Goal: Information Seeking & Learning: Learn about a topic

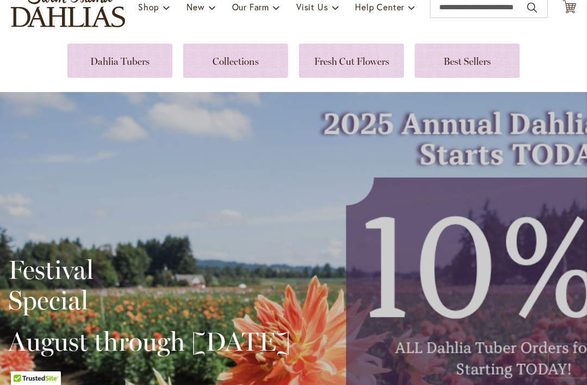
scroll to position [147, 0]
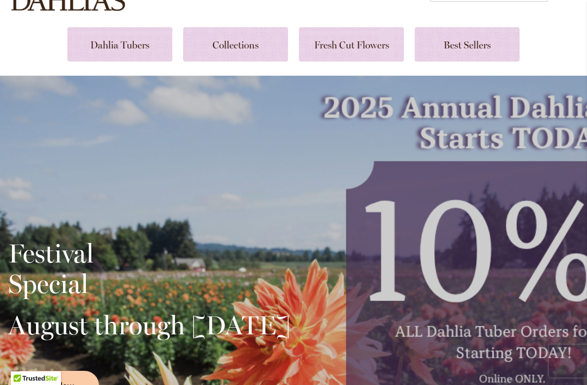
click at [474, 264] on div "Festival Special August through September 28th Order Now" at bounding box center [293, 315] width 571 height 272
click at [455, 271] on div "Festival Special August through September 28th Order Now" at bounding box center [293, 315] width 571 height 272
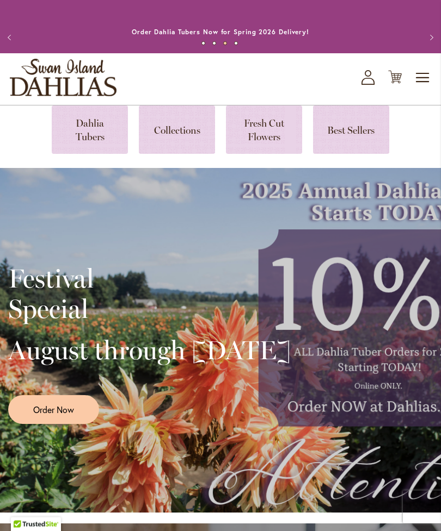
scroll to position [4395, 0]
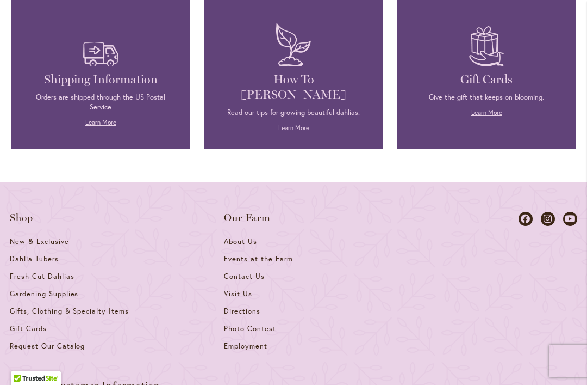
scroll to position [1665, 0]
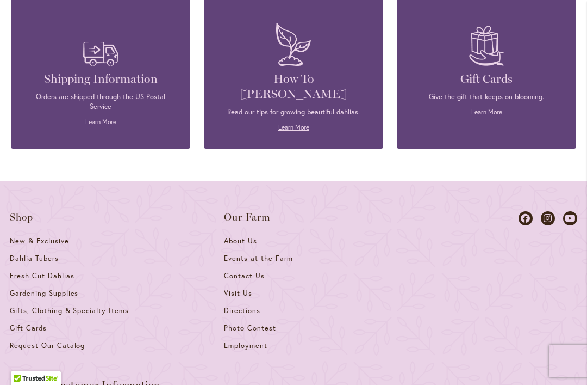
click at [284, 107] on p "Read our tips for growing beautiful dahlias." at bounding box center [293, 112] width 147 height 10
click at [287, 123] on link "Learn More" at bounding box center [294, 127] width 31 height 8
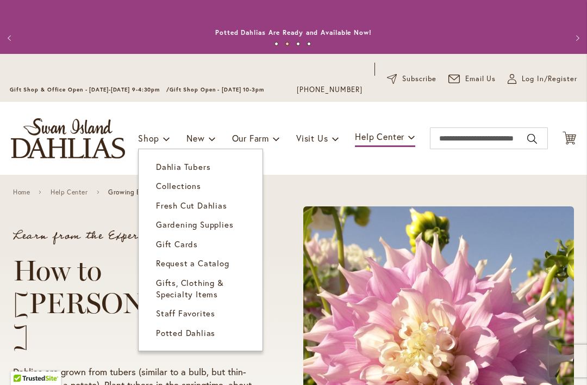
click at [176, 185] on span "Collections" at bounding box center [178, 185] width 45 height 11
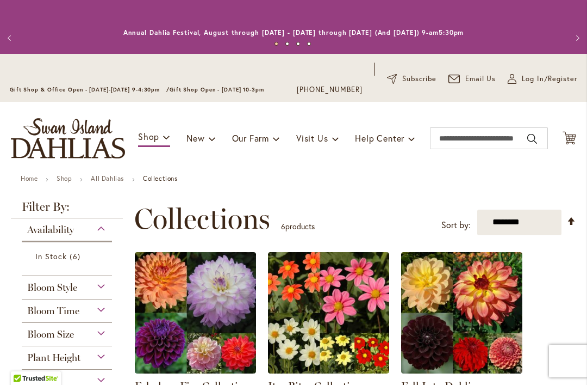
click at [54, 143] on img "store logo" at bounding box center [68, 138] width 114 height 40
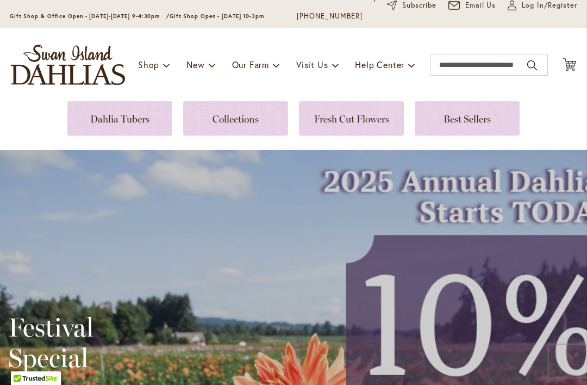
scroll to position [73, 0]
click at [225, 120] on link at bounding box center [235, 119] width 105 height 34
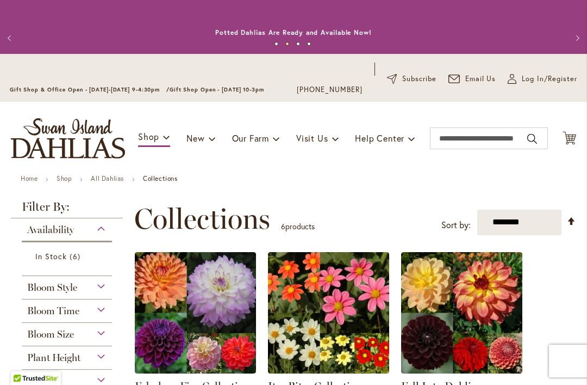
click at [181, 303] on img at bounding box center [195, 312] width 121 height 121
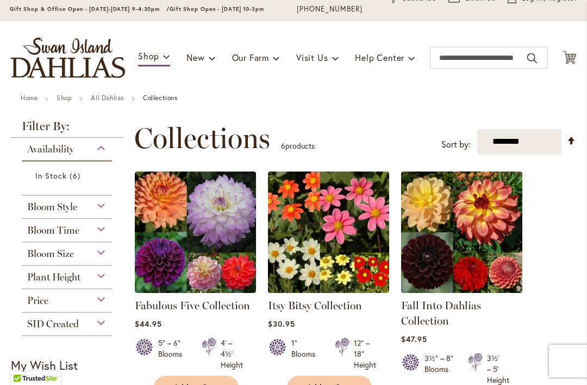
scroll to position [83, 0]
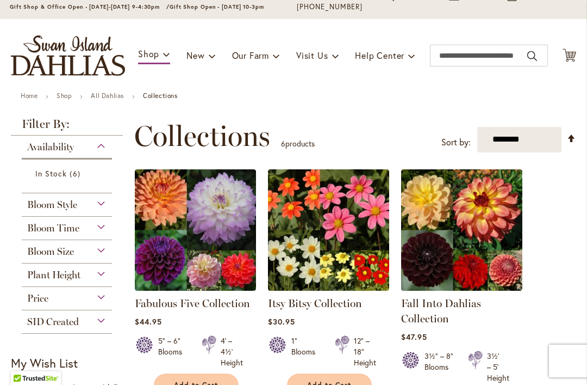
click at [438, 249] on img at bounding box center [461, 229] width 121 height 121
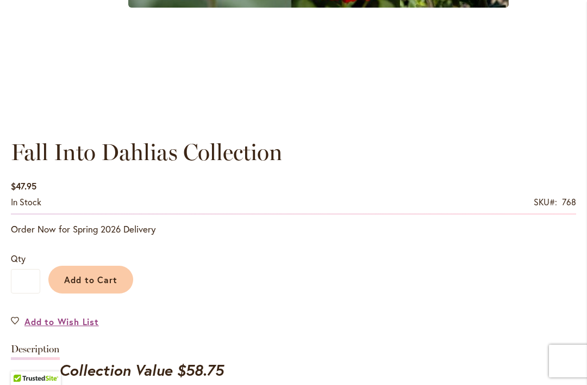
scroll to position [677, 0]
